Goal: Information Seeking & Learning: Learn about a topic

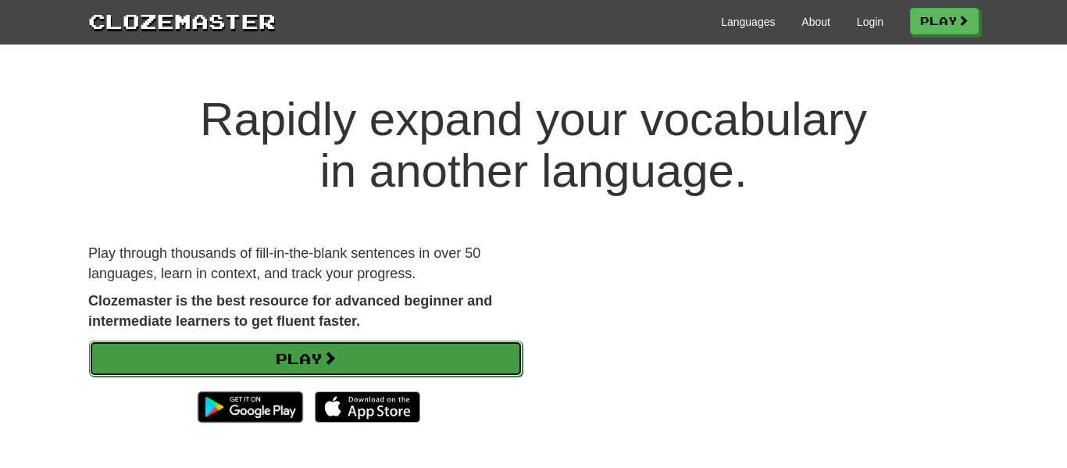
click at [446, 367] on link "Play" at bounding box center [305, 358] width 433 height 36
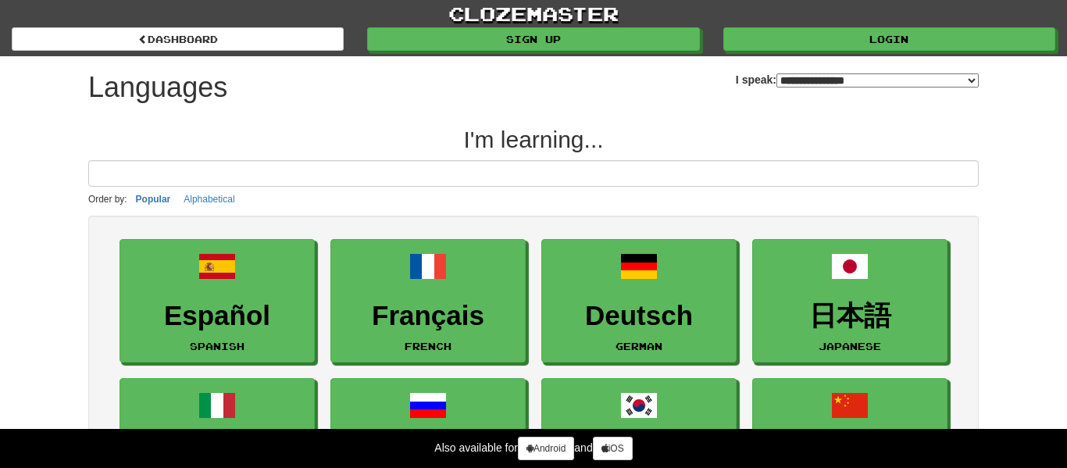
select select "*******"
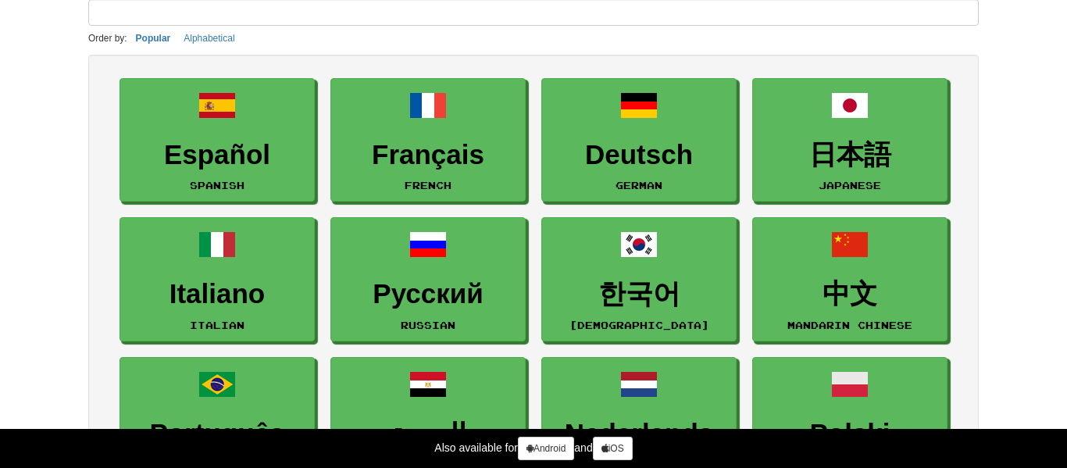
scroll to position [172, 0]
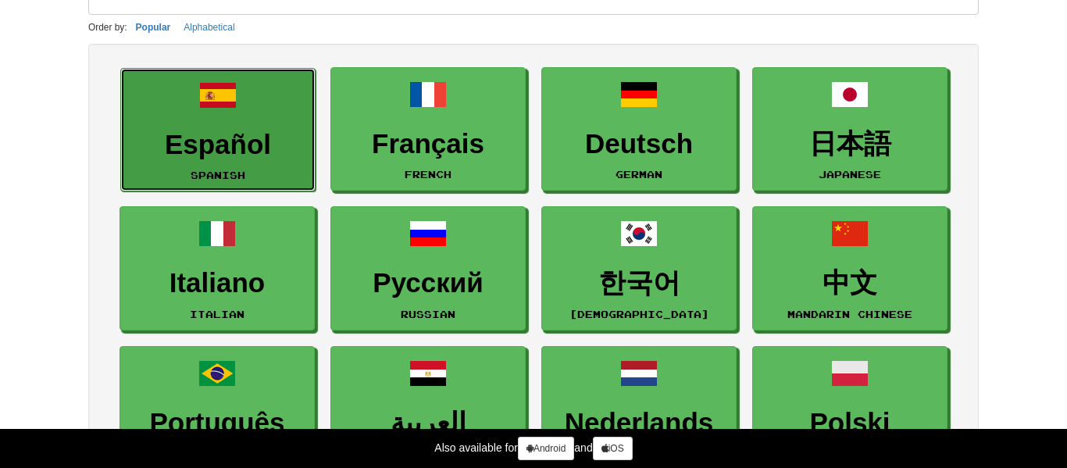
click at [251, 183] on link "Español Spanish" at bounding box center [217, 130] width 195 height 124
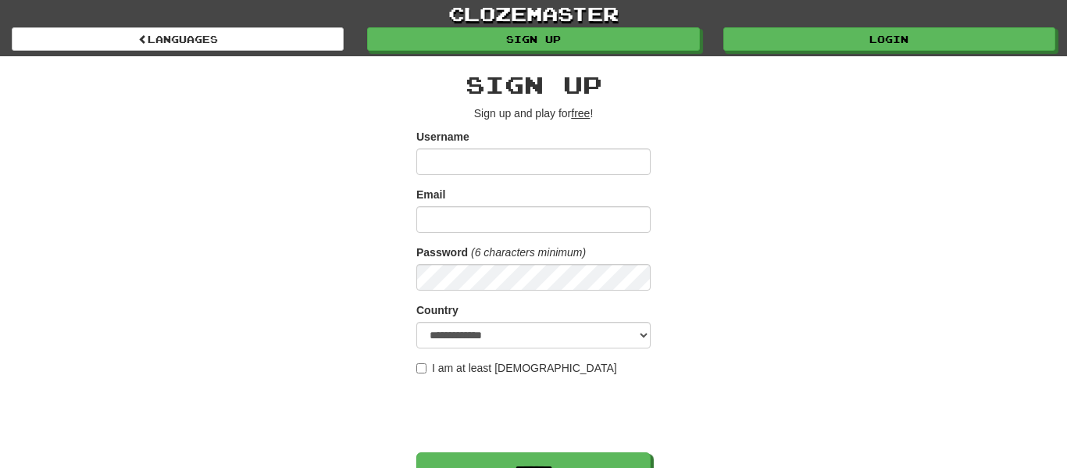
click at [505, 165] on input "Username" at bounding box center [533, 161] width 234 height 27
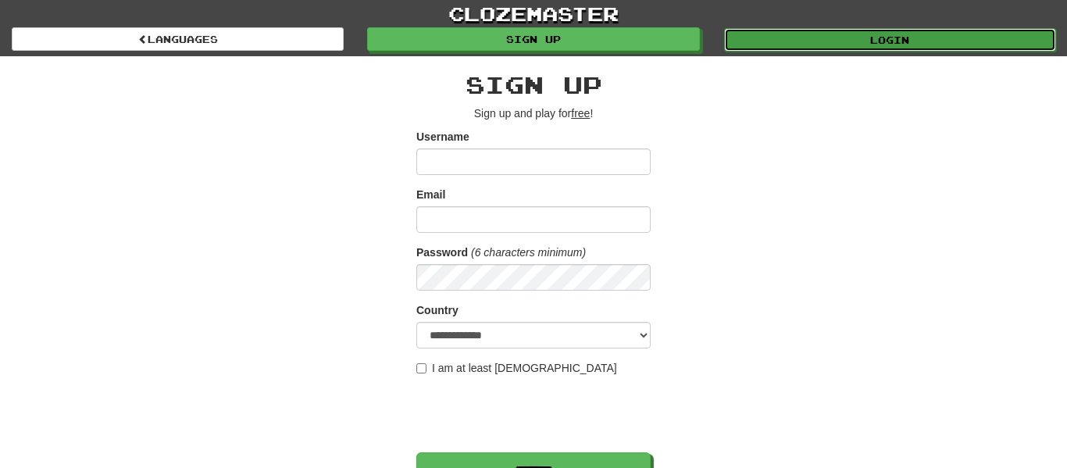
click at [799, 39] on link "Login" at bounding box center [890, 39] width 332 height 23
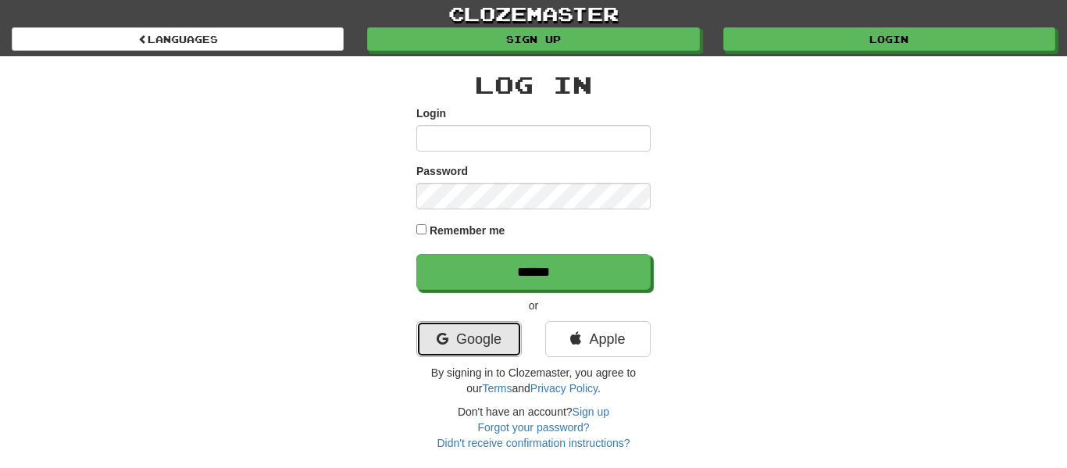
click at [487, 334] on link "Google" at bounding box center [468, 339] width 105 height 36
